Goal: Task Accomplishment & Management: Manage account settings

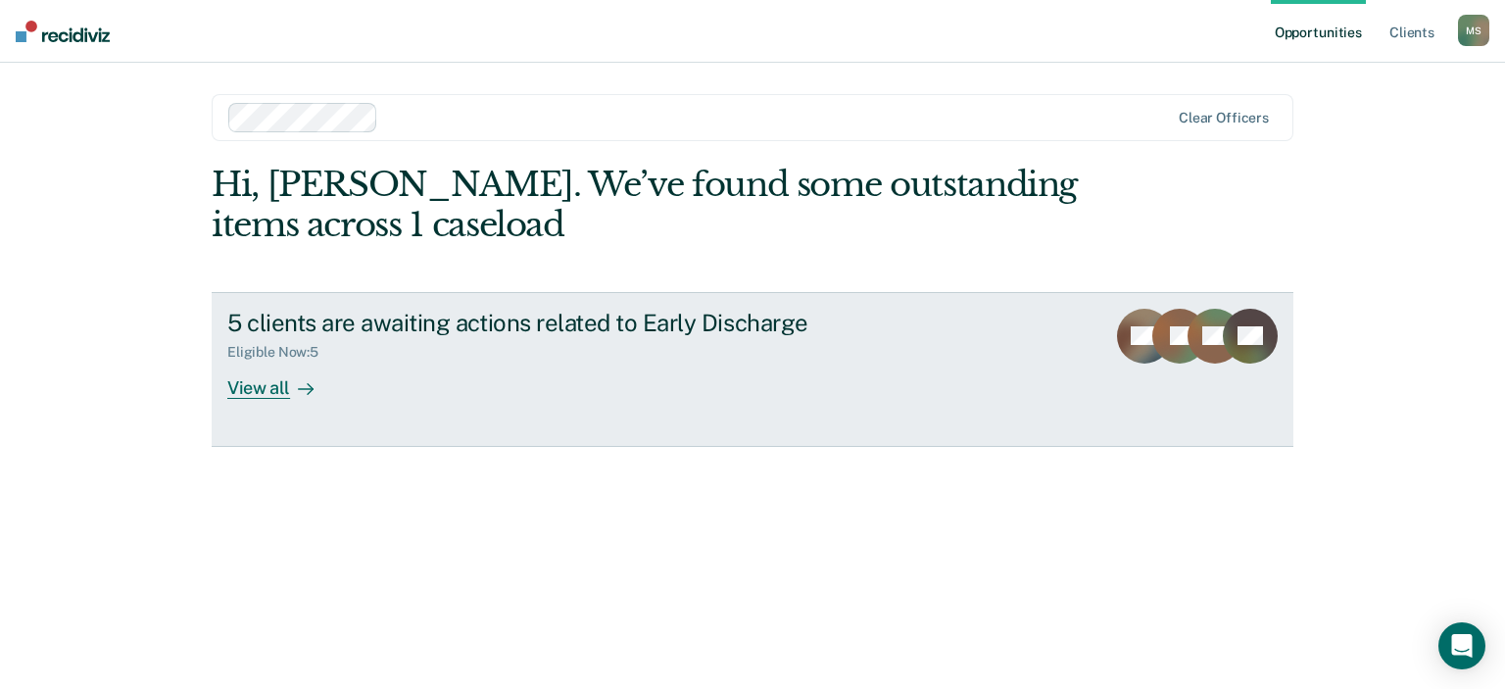
click at [458, 409] on link "5 clients are awaiting actions related to Early Discharge Eligible Now : 5 View…" at bounding box center [753, 369] width 1082 height 155
